Goal: Transaction & Acquisition: Purchase product/service

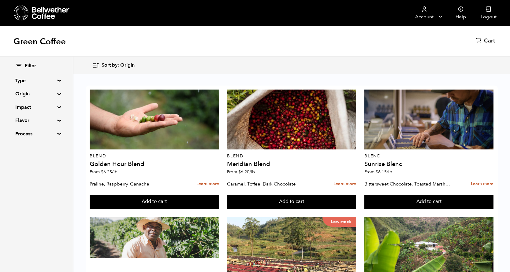
scroll to position [1, 0]
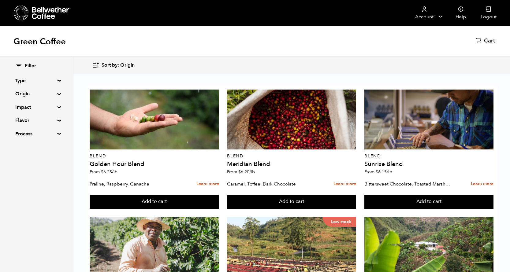
click at [57, 106] on summary "Impact" at bounding box center [36, 107] width 42 height 7
click at [20, 130] on input "Organic" at bounding box center [18, 129] width 6 height 6
checkbox input "true"
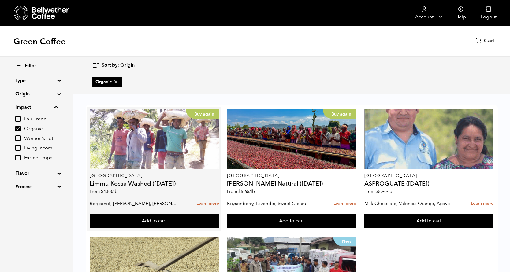
click at [111, 184] on h4 "Limmu Kossa Washed ([DATE])" at bounding box center [154, 184] width 129 height 6
click at [207, 206] on link "Learn more" at bounding box center [207, 203] width 23 height 13
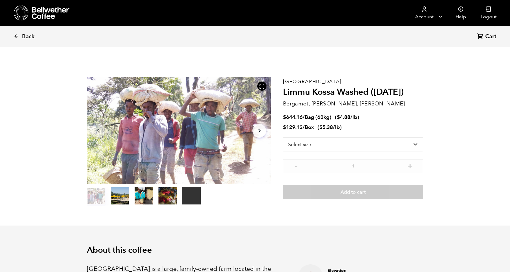
scroll to position [266, 326]
click at [417, 145] on select "Select size Bag (60kg) (132 lbs) Box (24 lbs)" at bounding box center [353, 144] width 140 height 15
select select "bag-3"
click at [283, 137] on select "Select size Bag (60kg) (132 lbs) Box (24 lbs)" at bounding box center [353, 144] width 140 height 15
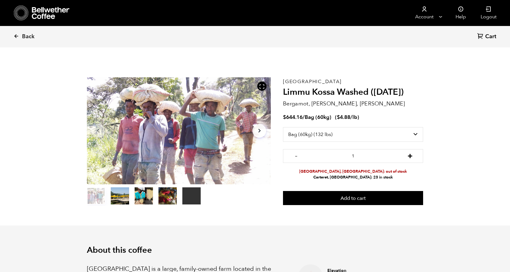
click at [412, 156] on button "+" at bounding box center [410, 155] width 8 height 6
type input "4"
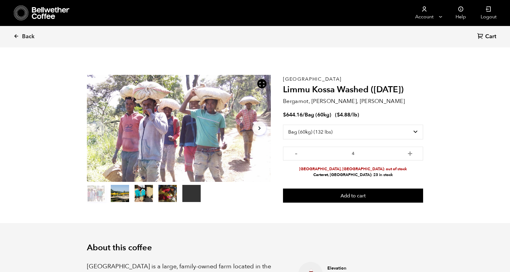
scroll to position [0, 0]
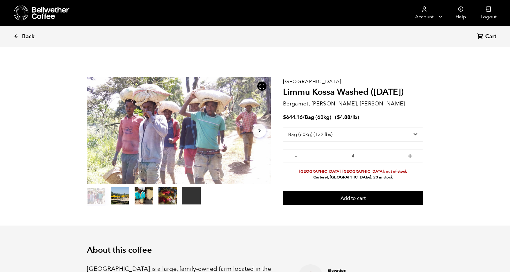
click at [24, 38] on span "Back" at bounding box center [28, 36] width 13 height 7
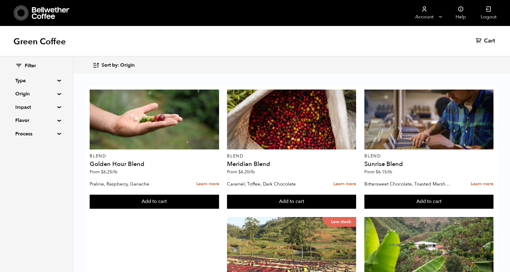
click at [56, 106] on summary "Impact" at bounding box center [36, 107] width 42 height 7
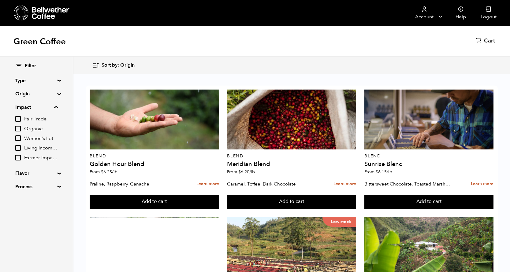
click at [18, 128] on input "Organic" at bounding box center [18, 129] width 6 height 6
checkbox input "true"
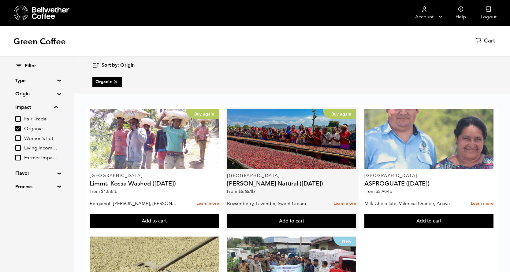
click at [293, 185] on h4 "[PERSON_NAME] Natural ([DATE])" at bounding box center [291, 184] width 129 height 6
click at [346, 204] on link "Learn more" at bounding box center [344, 203] width 23 height 13
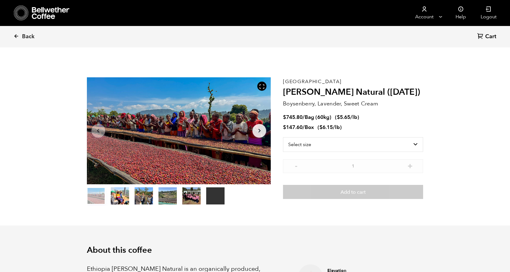
scroll to position [266, 326]
click at [17, 34] on icon at bounding box center [16, 36] width 6 height 6
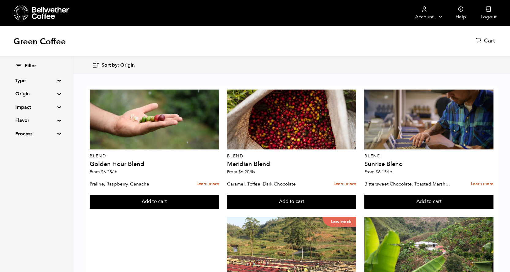
click at [42, 108] on summary "Impact" at bounding box center [36, 107] width 42 height 7
click at [20, 130] on input "Organic" at bounding box center [18, 129] width 6 height 6
checkbox input "true"
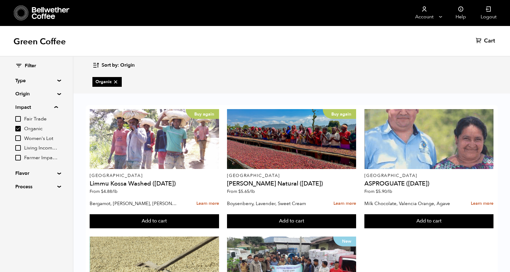
click at [360, 248] on div "Buy again Ethiopia [PERSON_NAME] ([DATE]) From $ 4.88 /lb Bergamot, [PERSON_NAM…" at bounding box center [292, 232] width 412 height 255
